Goal: Navigation & Orientation: Find specific page/section

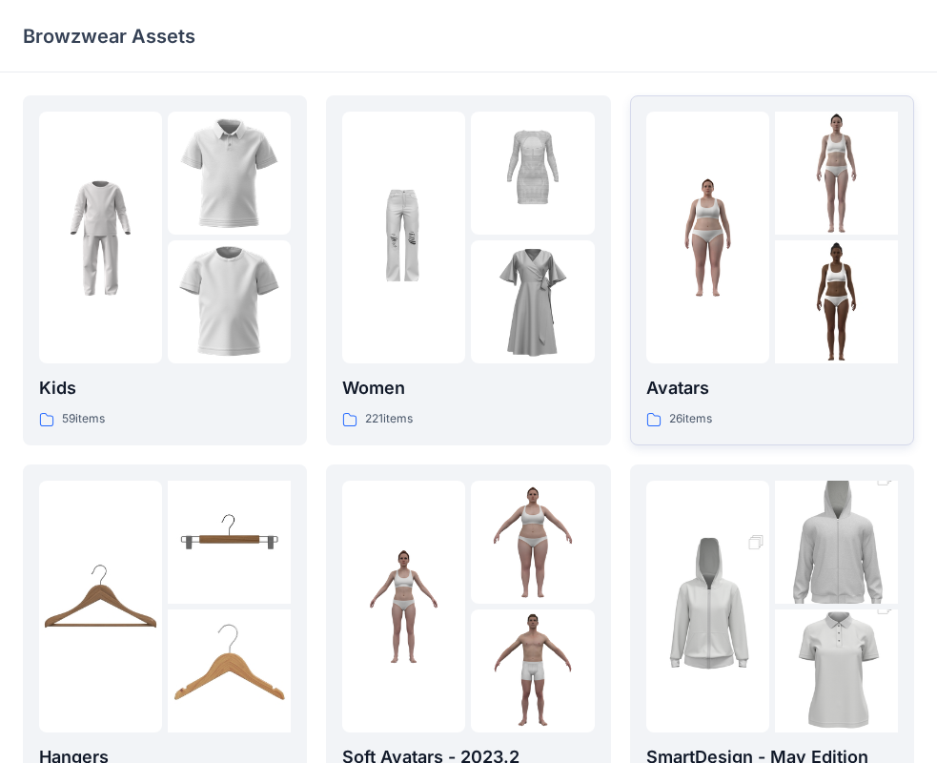
click at [748, 317] on div at bounding box center [708, 238] width 123 height 252
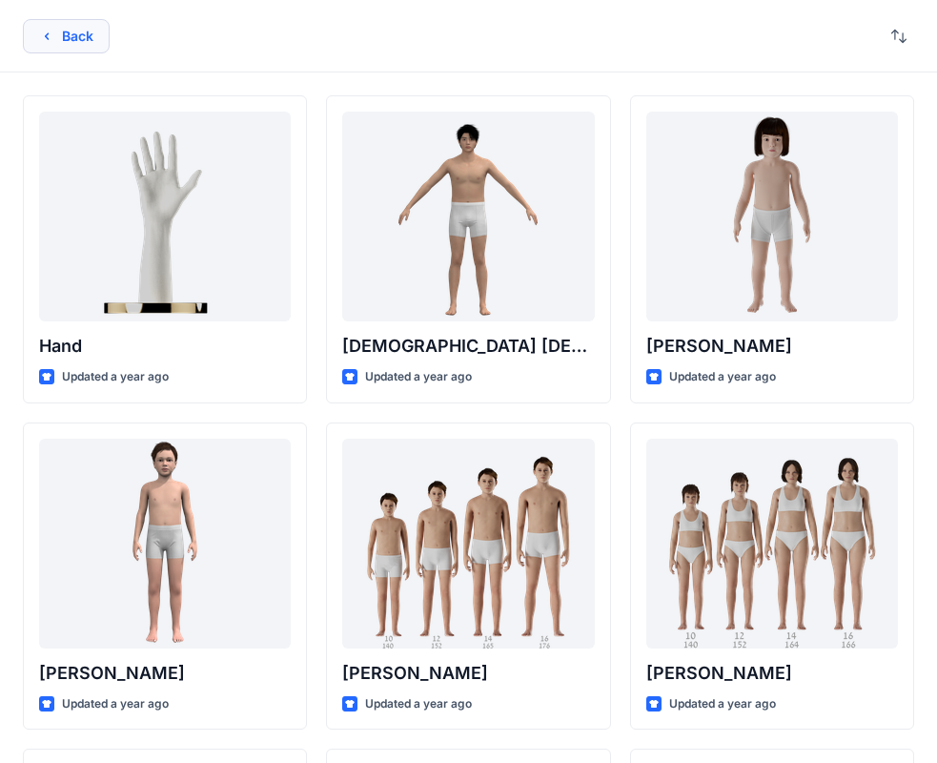
click at [75, 42] on button "Back" at bounding box center [66, 36] width 87 height 34
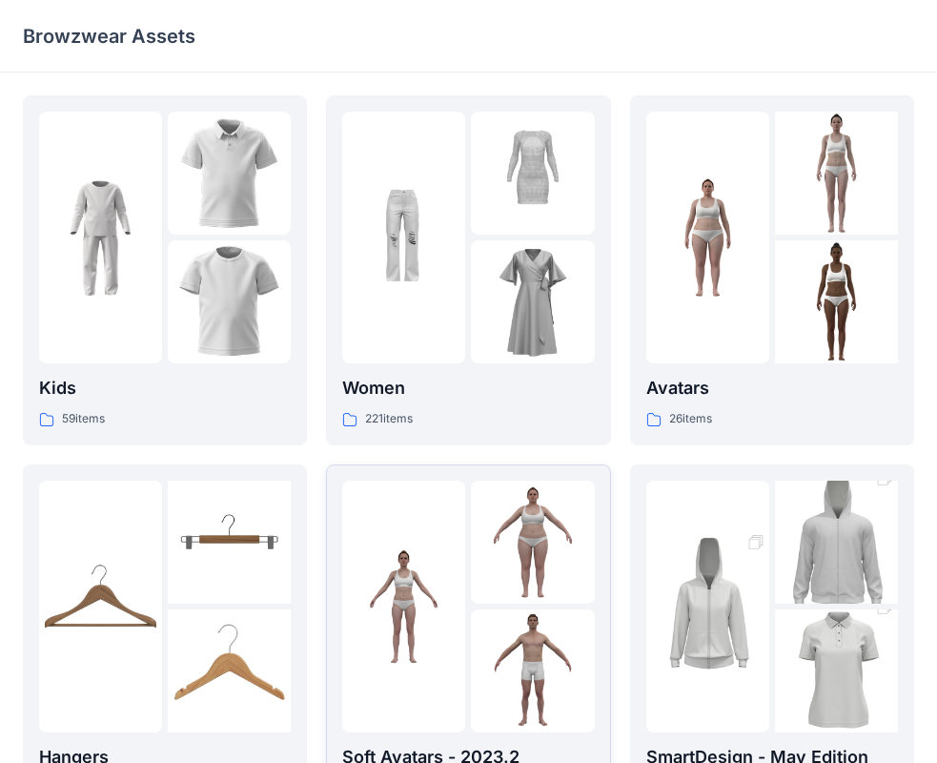
click at [464, 607] on img at bounding box center [403, 606] width 123 height 123
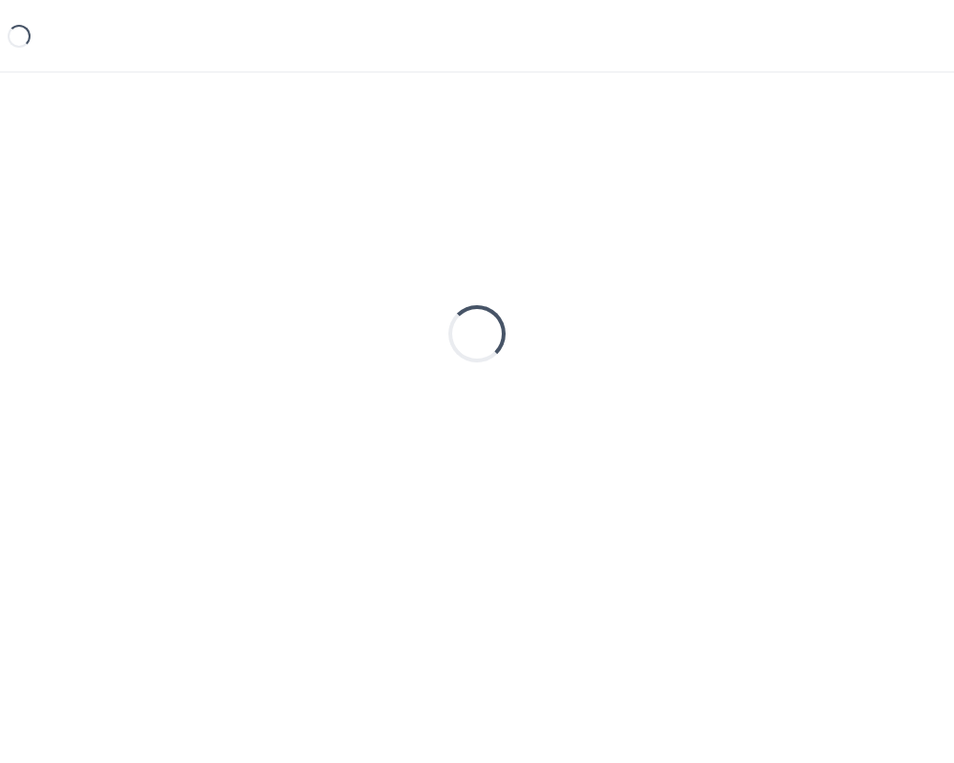
click at [464, 607] on div "Loading..." at bounding box center [477, 386] width 954 height 629
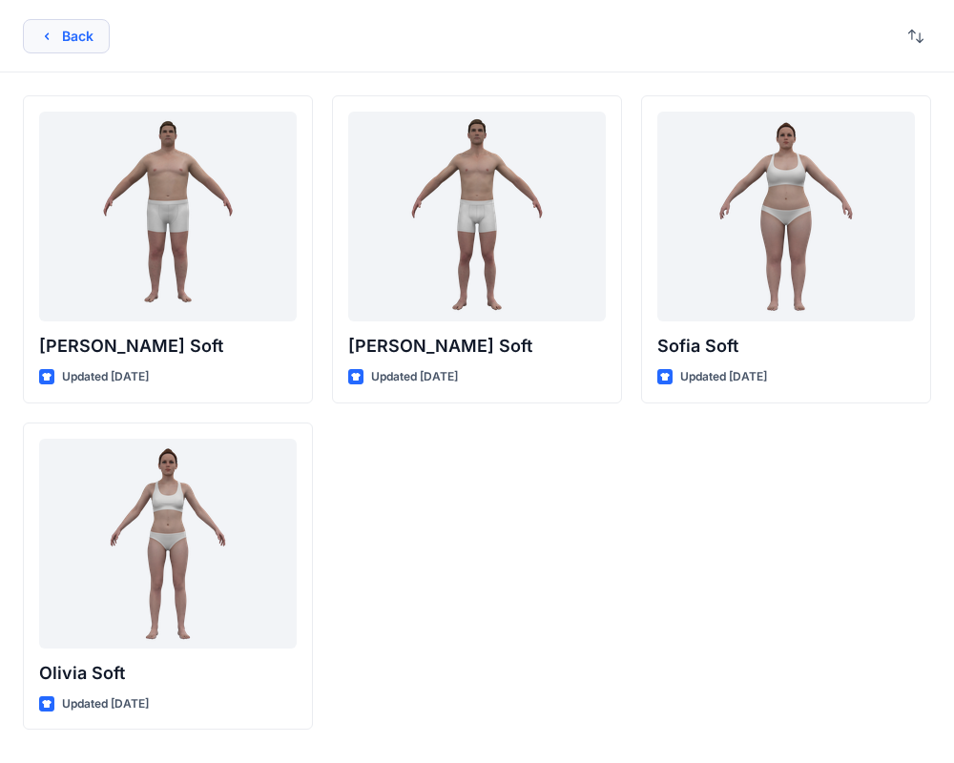
click at [64, 42] on button "Back" at bounding box center [66, 36] width 87 height 34
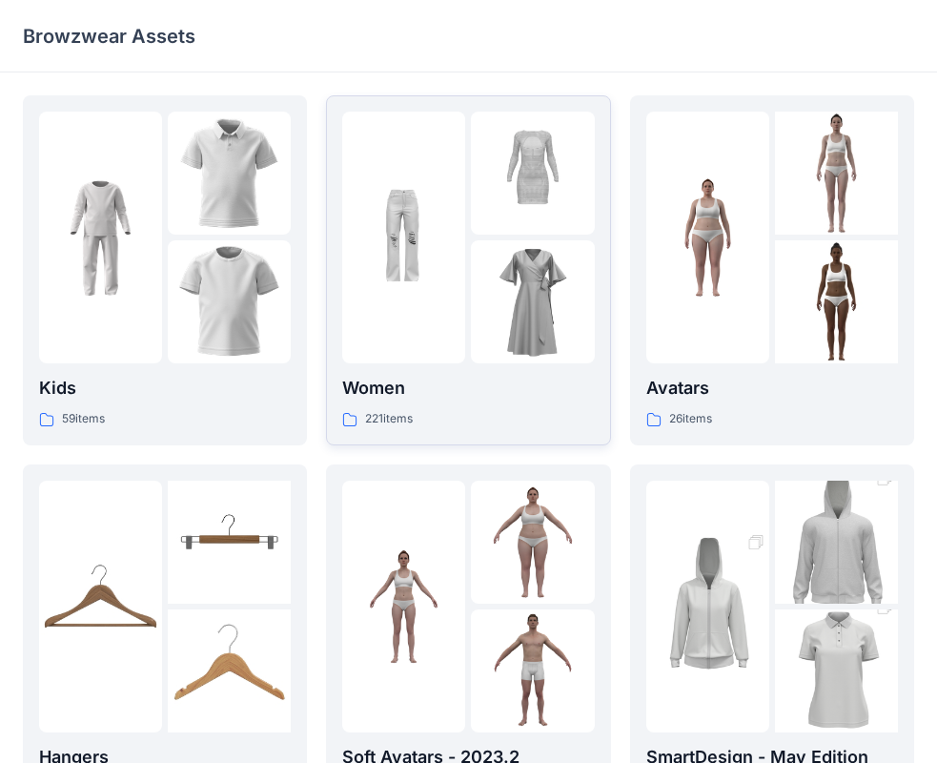
click at [459, 300] on div at bounding box center [403, 238] width 123 height 252
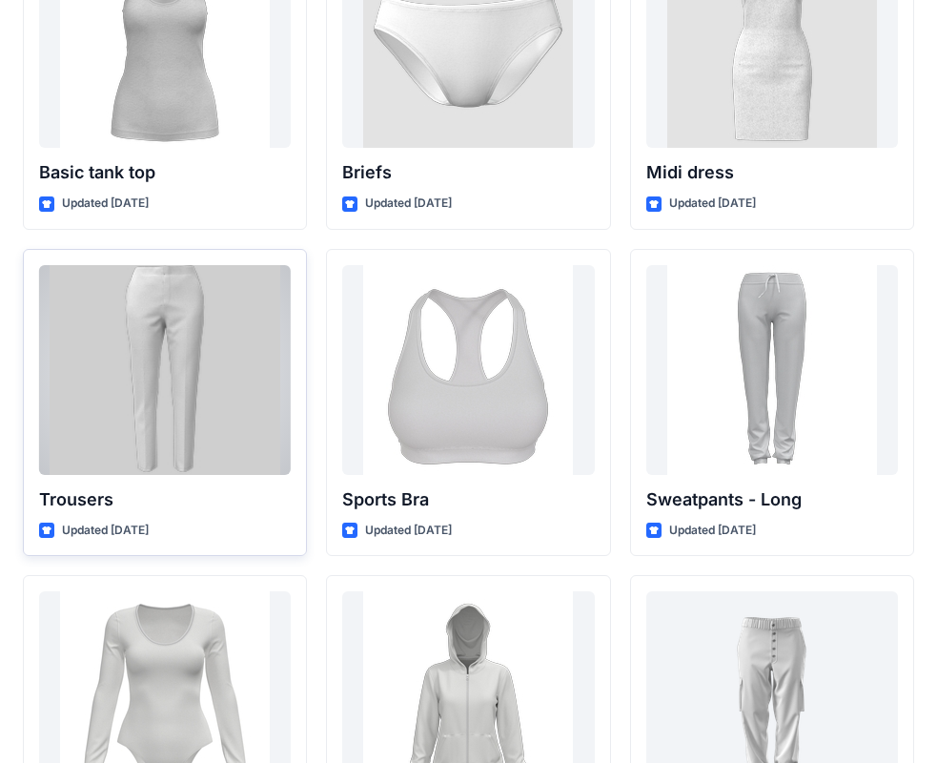
scroll to position [15848, 0]
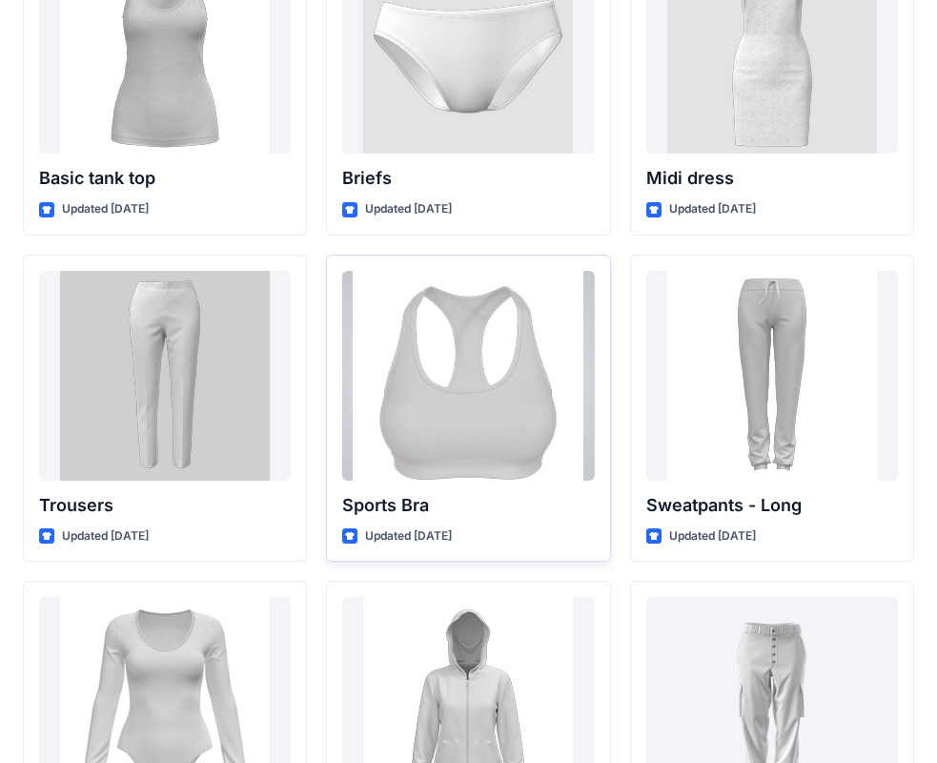
click at [482, 416] on div at bounding box center [468, 376] width 252 height 210
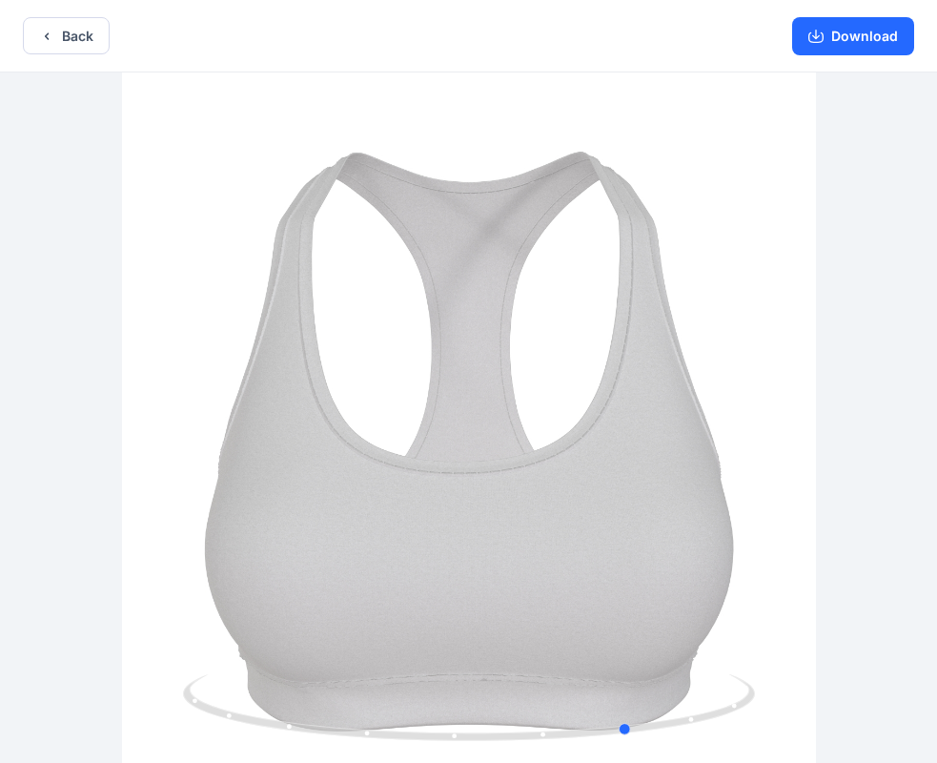
drag, startPoint x: 566, startPoint y: 732, endPoint x: 155, endPoint y: 671, distance: 414.6
click at [155, 671] on div at bounding box center [468, 419] width 937 height 694
click at [903, 41] on button "Download" at bounding box center [853, 36] width 122 height 38
click at [28, 45] on button "Back" at bounding box center [66, 35] width 87 height 37
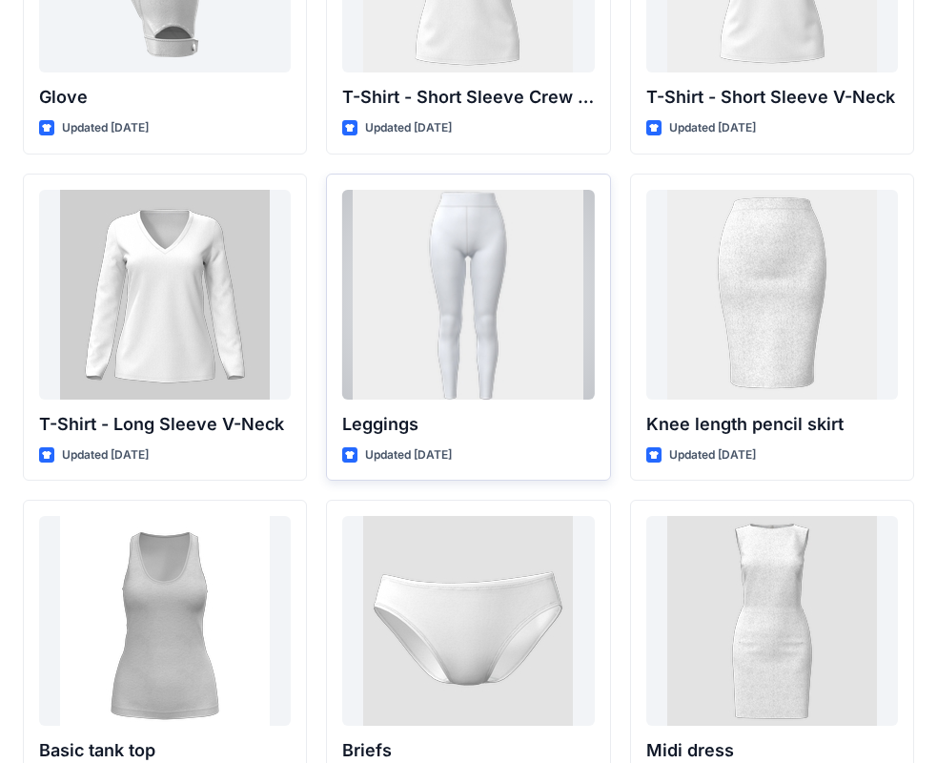
scroll to position [15848, 0]
